Goal: Task Accomplishment & Management: Use online tool/utility

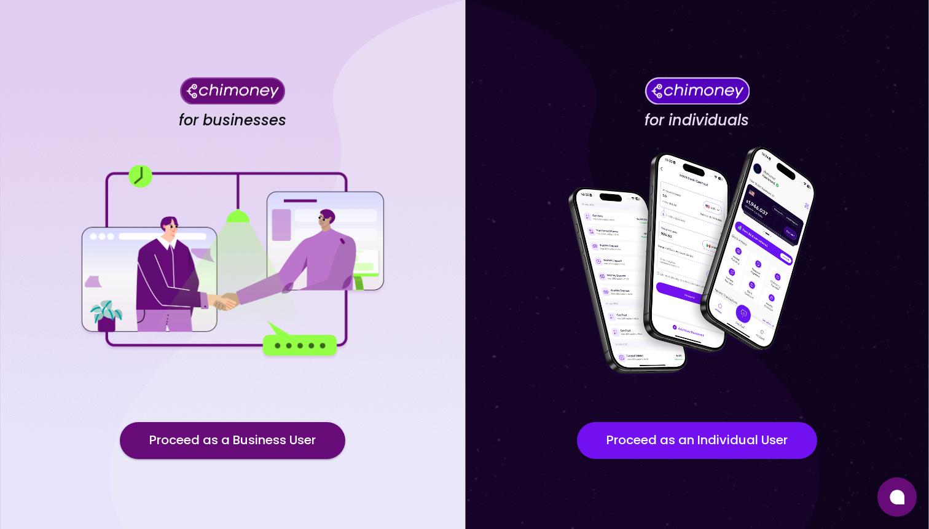
click at [290, 438] on button "Proceed as a Business User" at bounding box center [233, 440] width 226 height 37
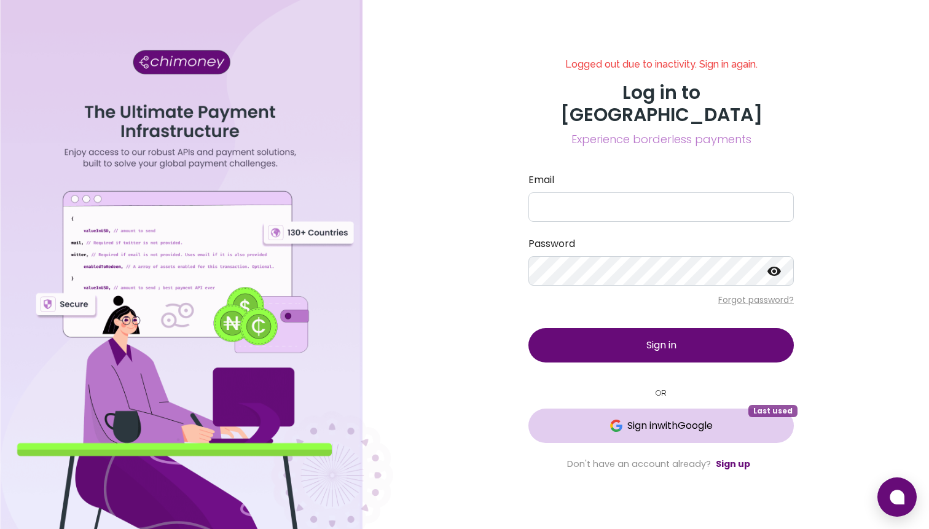
click at [664, 419] on span "Sign in with Google" at bounding box center [670, 426] width 85 height 15
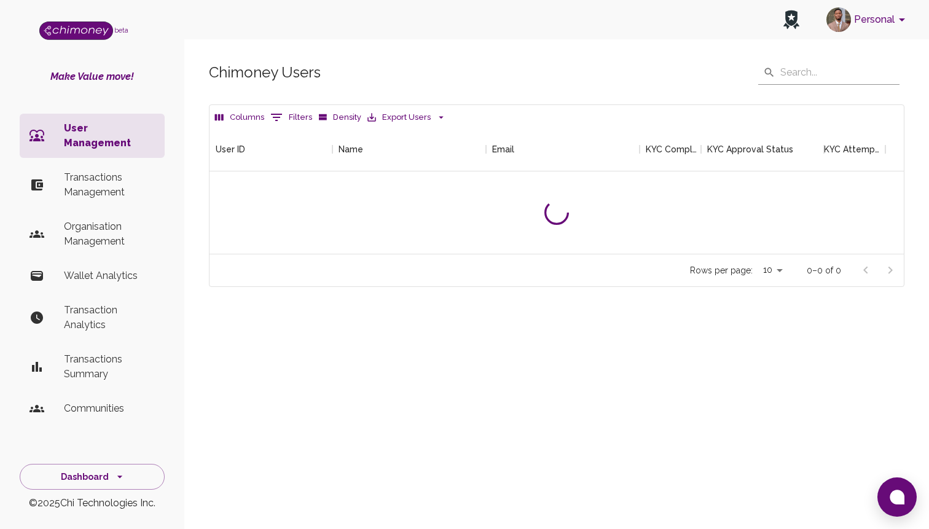
scroll to position [127, 695]
click at [93, 170] on p "Transactions Management" at bounding box center [109, 185] width 91 height 30
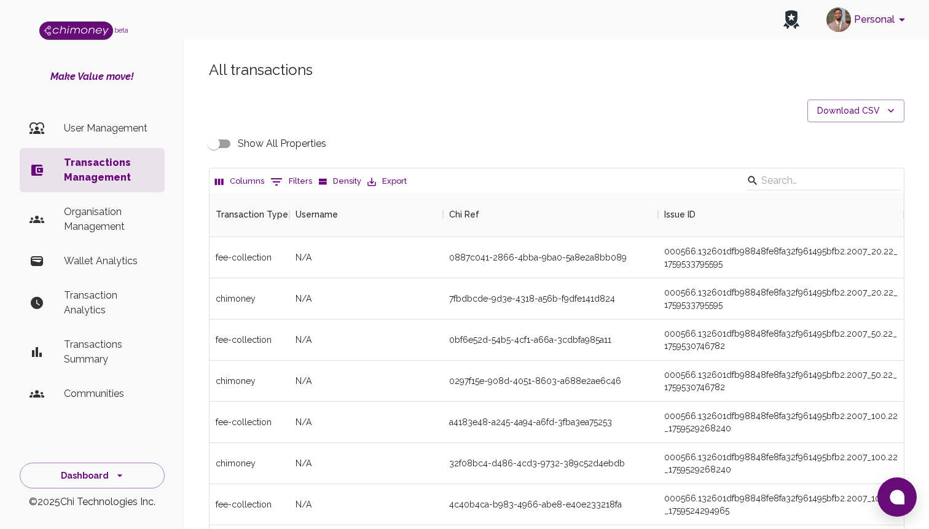
scroll to position [456, 695]
click at [277, 183] on icon "Show filters" at bounding box center [276, 182] width 15 height 15
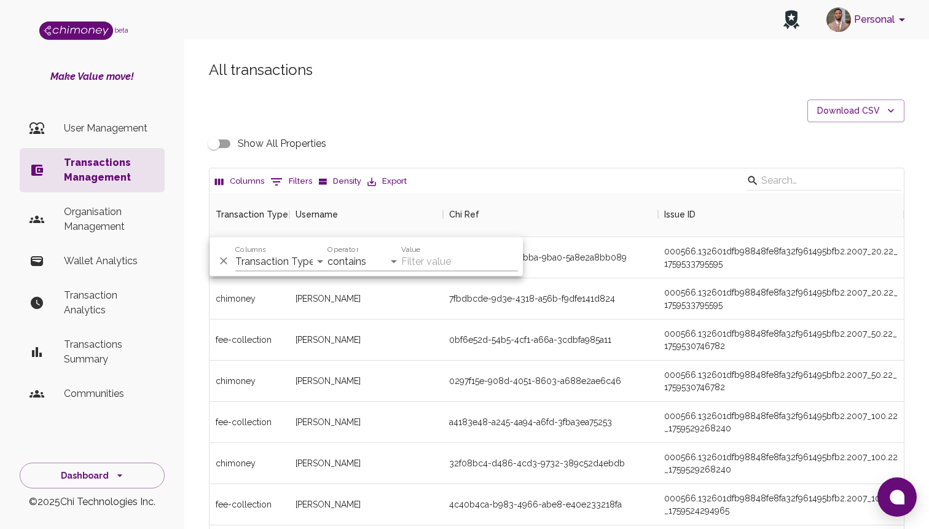
click at [301, 250] on div "Columns Transaction Type Username Chi Ref Issue ID Value Amount Currency Fee ($…" at bounding box center [281, 257] width 92 height 30
click at [294, 261] on select "Transaction Type Username Chi Ref Issue ID Value Amount Currency Fee ($) FX Rat…" at bounding box center [281, 262] width 92 height 20
select select "email"
click at [235, 252] on select "Transaction Type Username Chi Ref Issue ID Value Amount Currency Fee ($) FX Rat…" at bounding box center [281, 262] width 92 height 20
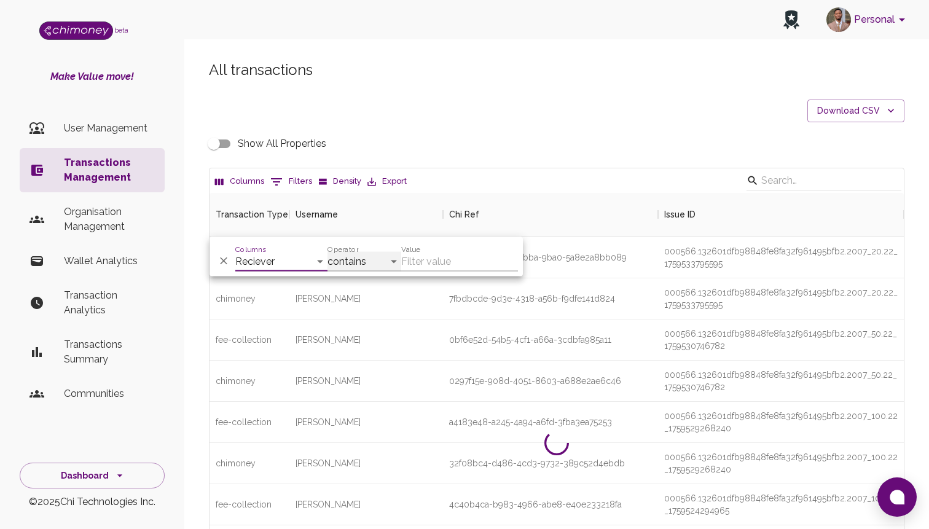
click at [354, 270] on select "contains equals starts with ends with is empty is not empty is any of" at bounding box center [365, 262] width 74 height 20
select select "equals"
click at [328, 252] on select "contains equals starts with ends with is empty is not empty is any of" at bounding box center [365, 262] width 74 height 20
click at [425, 263] on input "Value" at bounding box center [459, 262] width 117 height 20
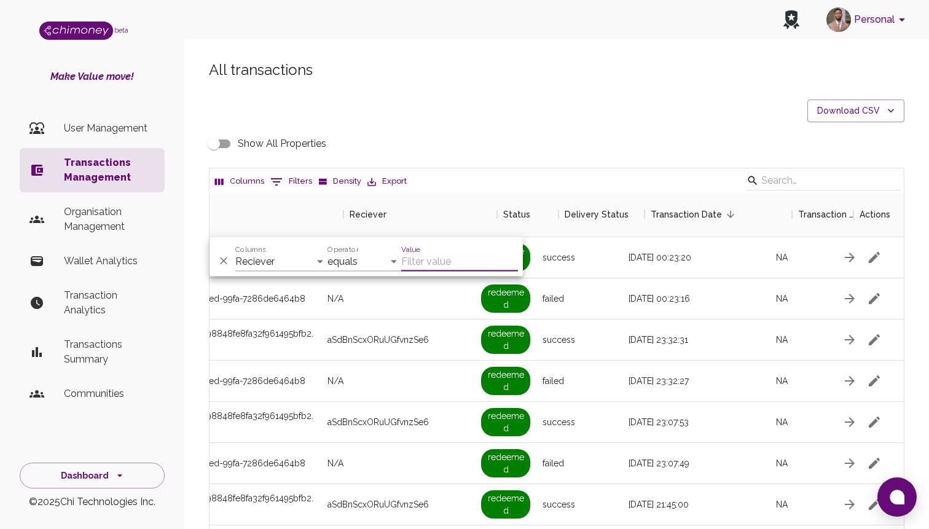
scroll to position [0, 1057]
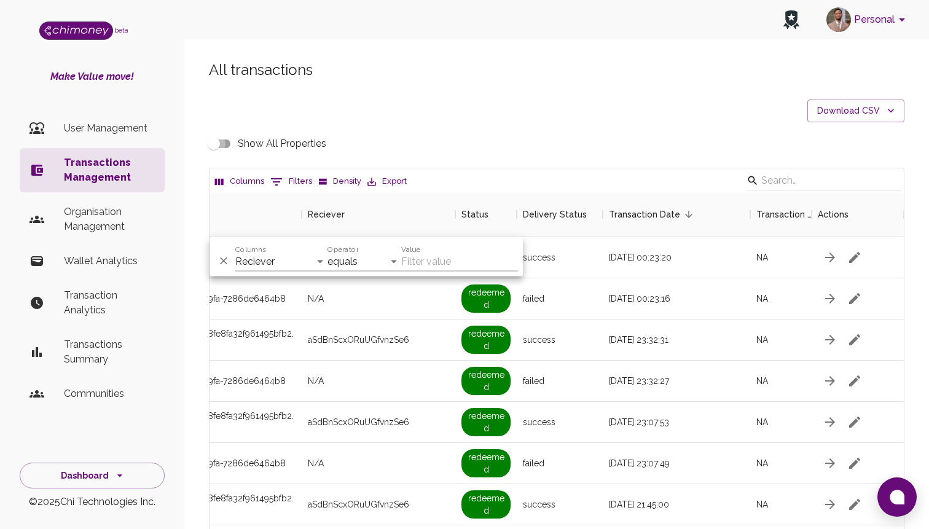
click at [219, 135] on input "Show All Properties" at bounding box center [214, 143] width 70 height 23
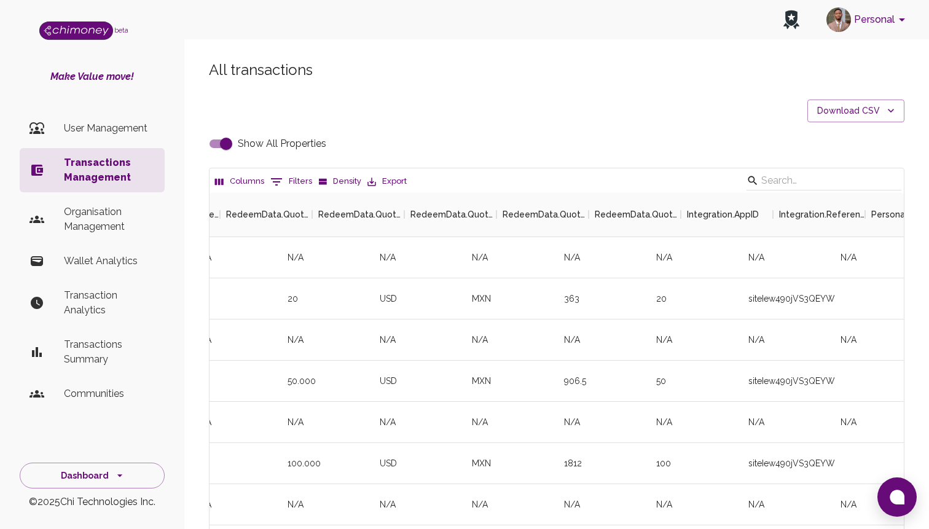
scroll to position [0, 4893]
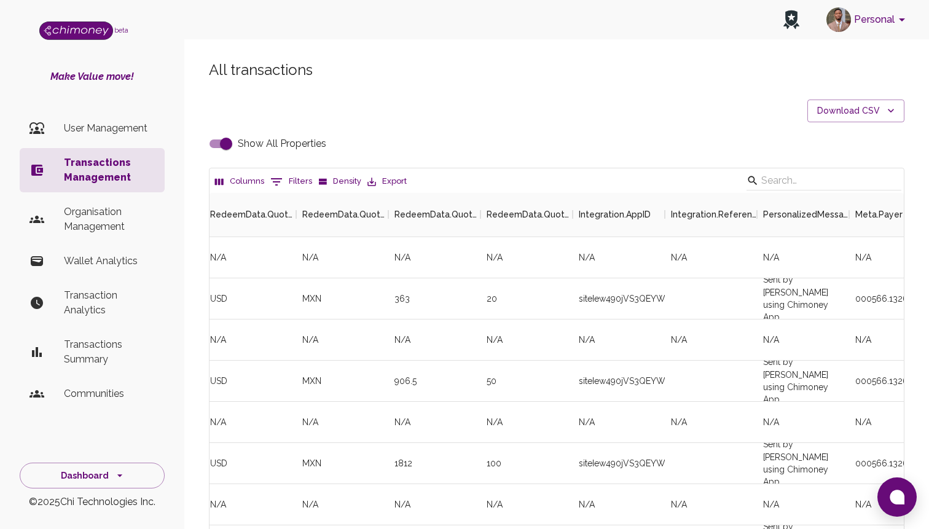
click at [222, 148] on input "Show All Properties" at bounding box center [226, 143] width 70 height 23
checkbox input "false"
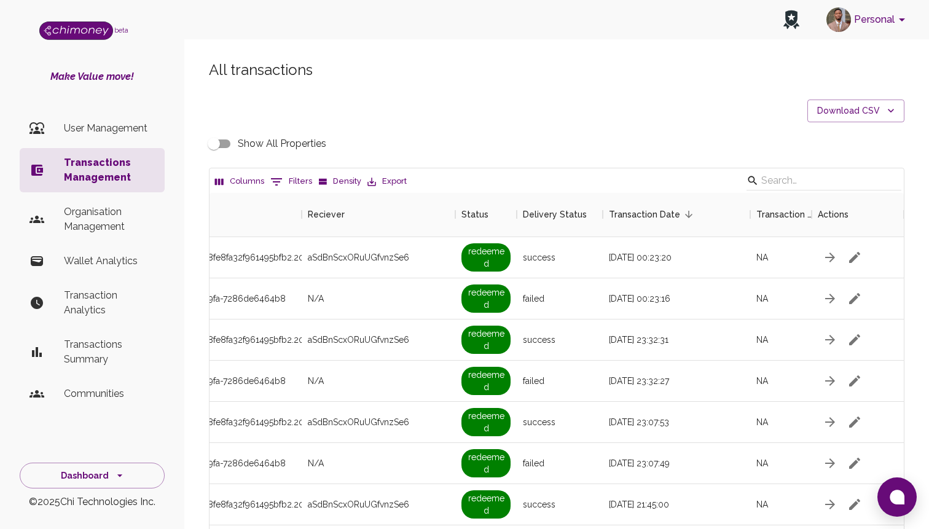
scroll to position [0, 965]
click at [267, 184] on button "0 Filters" at bounding box center [291, 182] width 48 height 20
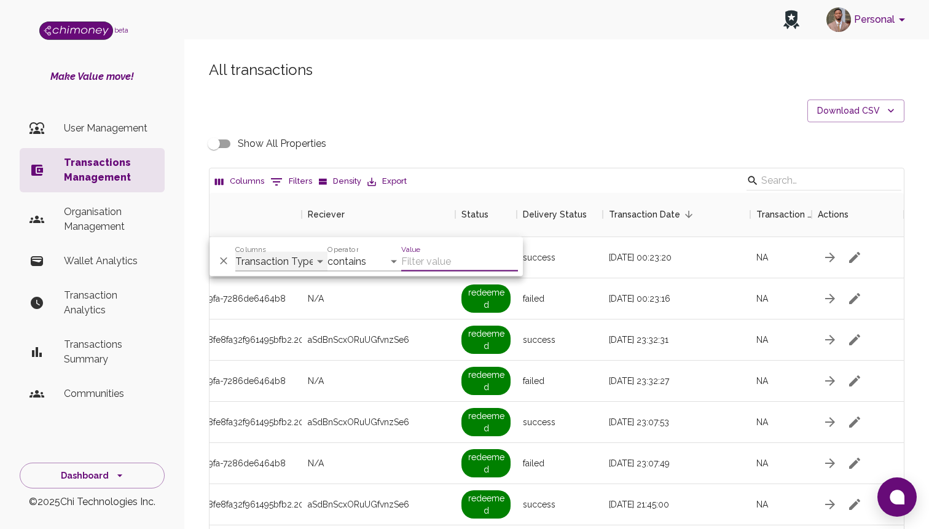
click at [283, 264] on select "Transaction Type Username Chi Ref Issue ID Value Amount Currency Fee ($) FX Rat…" at bounding box center [281, 262] width 92 height 20
select select "email"
click at [235, 252] on select "Transaction Type Username Chi Ref Issue ID Value Amount Currency Fee ($) FX Rat…" at bounding box center [281, 262] width 92 height 20
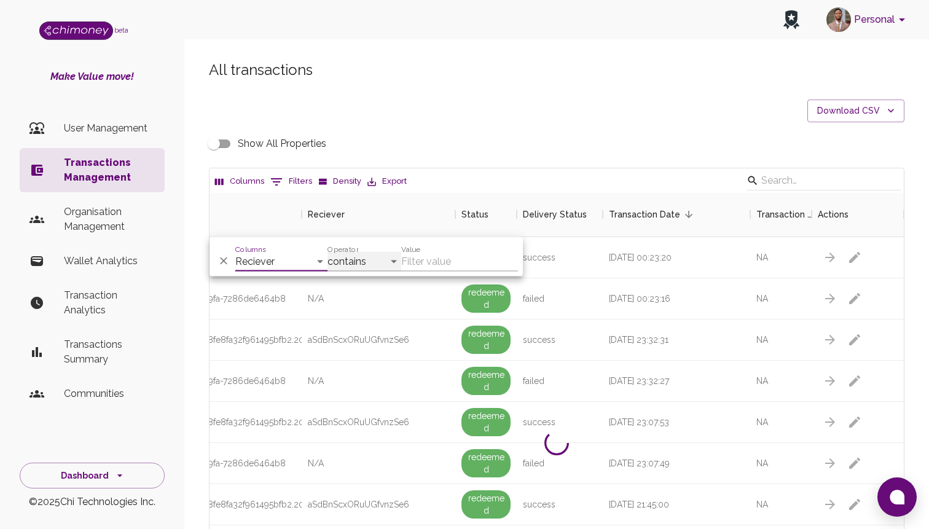
click at [378, 262] on select "contains equals starts with ends with is empty is not empty is any of" at bounding box center [365, 262] width 74 height 20
select select "equals"
click at [328, 252] on select "contains equals starts with ends with is empty is not empty is any of" at bounding box center [365, 262] width 74 height 20
click at [424, 258] on input "Value" at bounding box center [459, 262] width 117 height 20
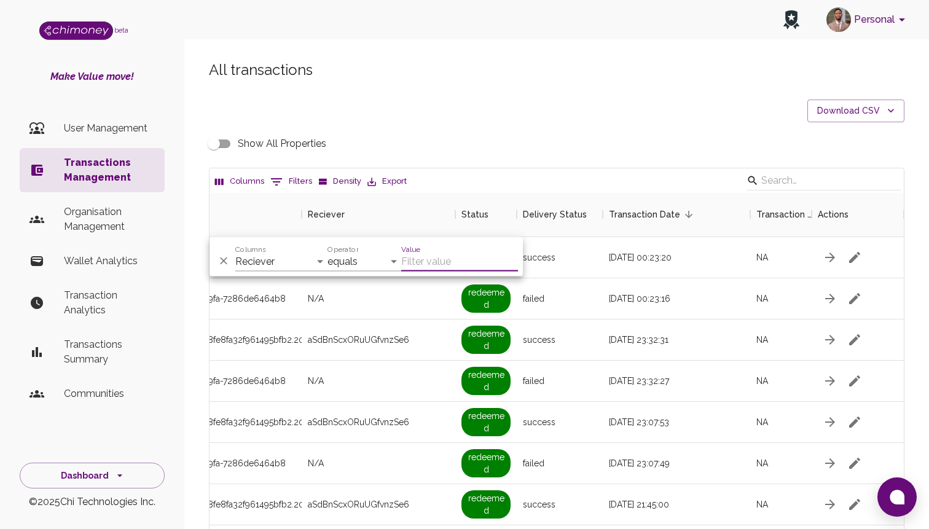
paste input "[EMAIL_ADDRESS][DOMAIN_NAME]"
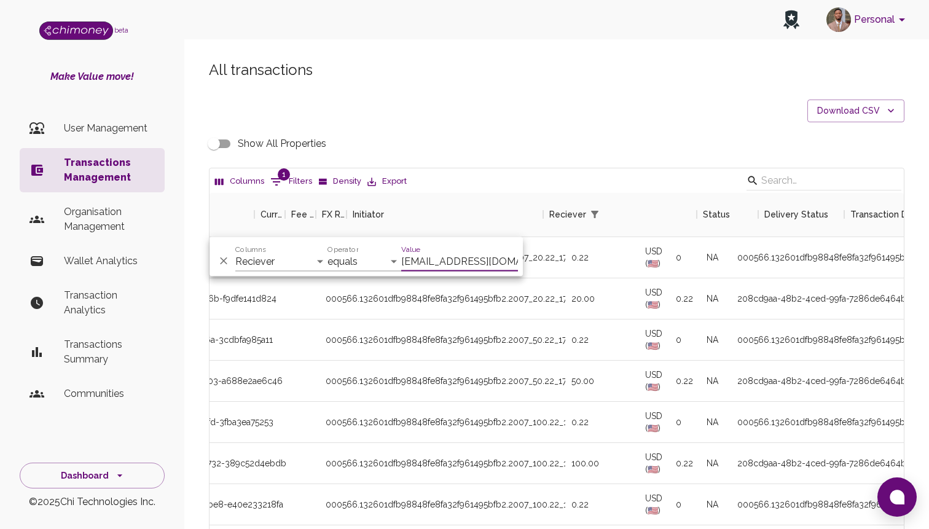
scroll to position [0, 0]
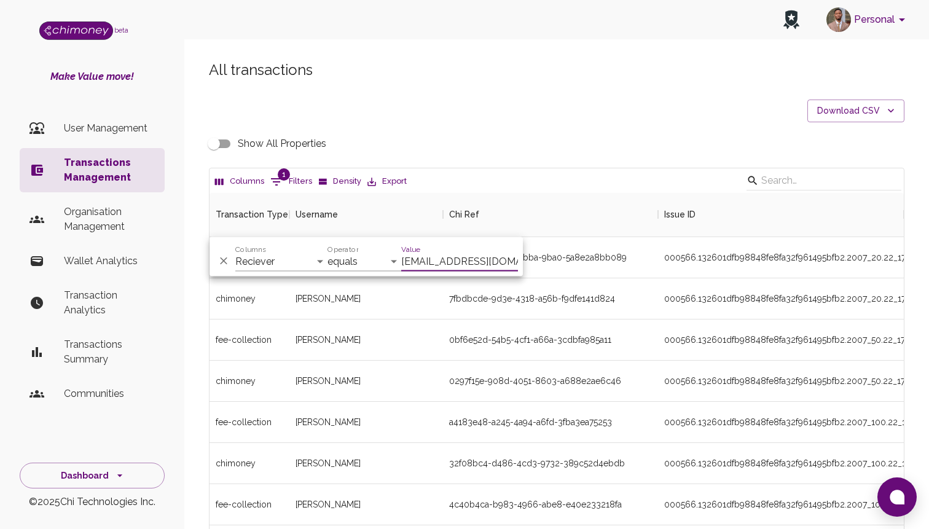
click at [419, 260] on input "[EMAIL_ADDRESS][DOMAIN_NAME]" at bounding box center [459, 262] width 117 height 20
type input "[EMAIL_ADDRESS][DOMAIN_NAME]"
click at [481, 350] on div "0bf6e52d-54b5-4cf1-a66a-3cdbfa985a11" at bounding box center [550, 340] width 215 height 41
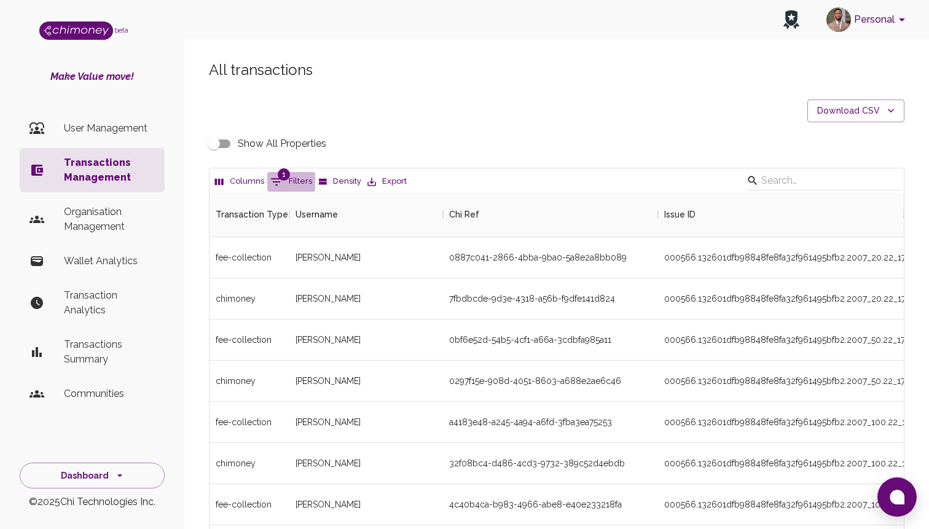
click at [285, 186] on button "1 Filters" at bounding box center [291, 182] width 48 height 20
select select "email"
select select "equals"
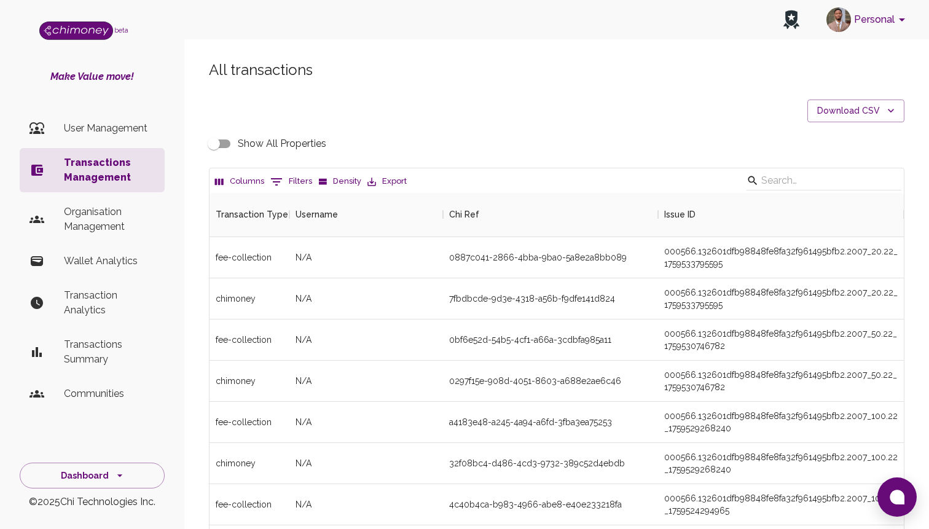
scroll to position [456, 695]
click at [286, 187] on button "0 Filters" at bounding box center [291, 182] width 48 height 20
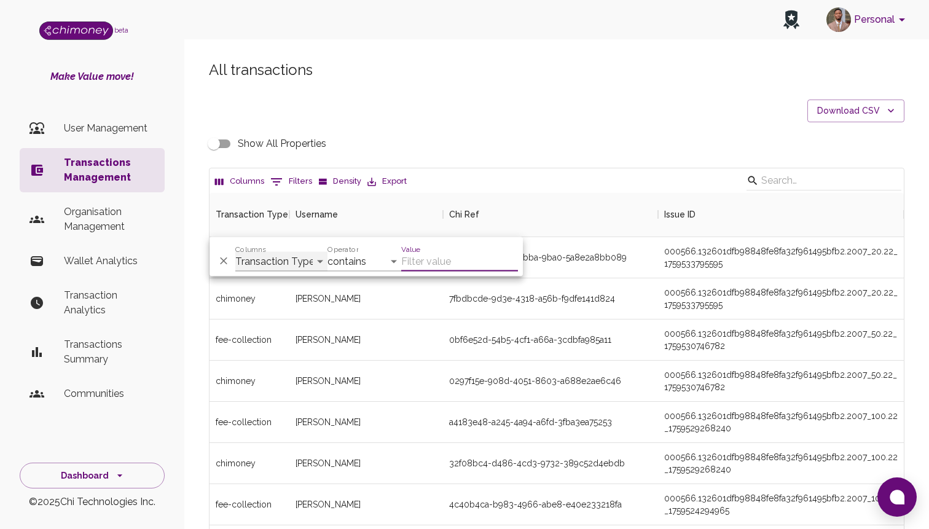
click at [304, 257] on select "Transaction Type Username Chi Ref Issue ID Value Amount Currency Fee ($) FX Rat…" at bounding box center [281, 262] width 92 height 20
select select "email"
click at [235, 252] on select "Transaction Type Username Chi Ref Issue ID Value Amount Currency Fee ($) FX Rat…" at bounding box center [281, 262] width 92 height 20
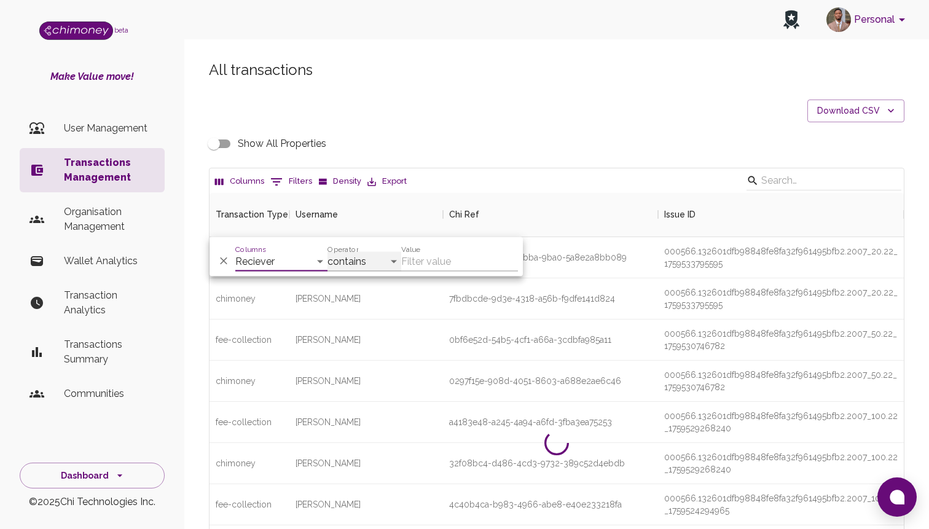
click at [380, 261] on select "contains equals starts with ends with is empty is not empty is any of" at bounding box center [365, 262] width 74 height 20
select select "equals"
click at [328, 252] on select "contains equals starts with ends with is empty is not empty is any of" at bounding box center [365, 262] width 74 height 20
click at [478, 266] on input "Value" at bounding box center [459, 262] width 117 height 20
paste input "[EMAIL_ADDRESS][DOMAIN_NAME]"
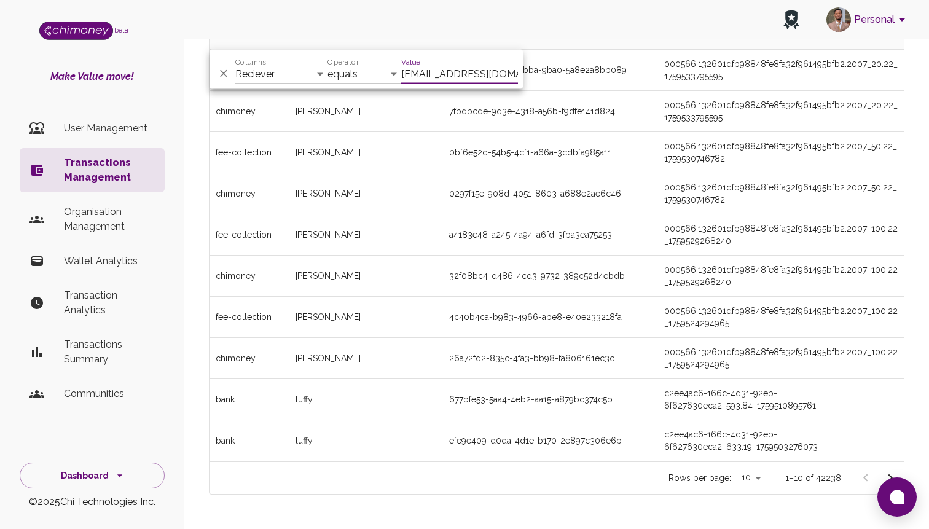
scroll to position [224, 0]
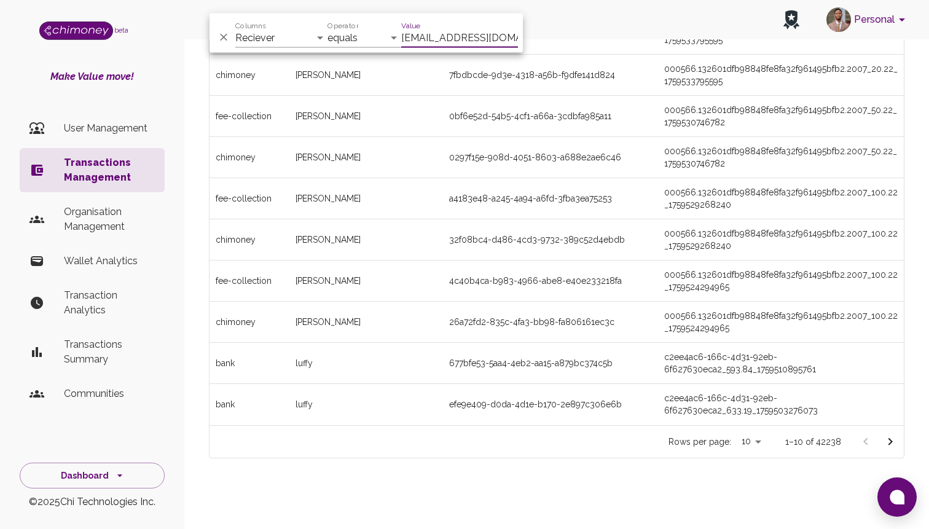
type input "[EMAIL_ADDRESS][DOMAIN_NAME]"
